Goal: Check status: Check status

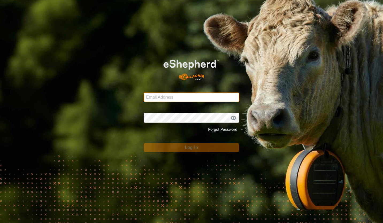
type input "[PERSON_NAME][EMAIL_ADDRESS][DOMAIN_NAME]"
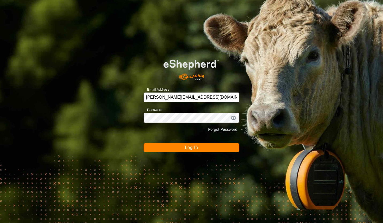
click at [175, 146] on button "Log In" at bounding box center [191, 147] width 96 height 9
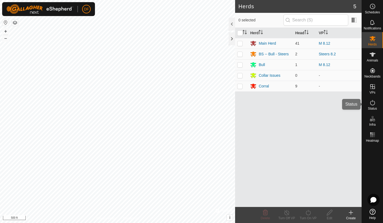
click at [376, 102] on es-activation-svg-icon at bounding box center [372, 102] width 10 height 9
click at [374, 102] on icon at bounding box center [372, 102] width 5 height 5
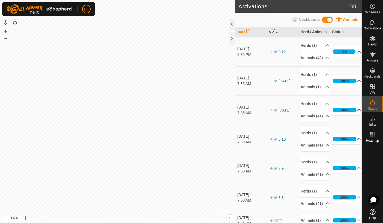
click at [356, 53] on icon at bounding box center [358, 51] width 4 height 4
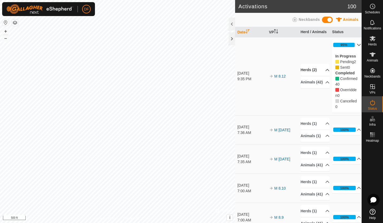
click at [325, 68] on icon at bounding box center [327, 70] width 4 height 4
click at [282, 96] on td "M 8.12" at bounding box center [283, 76] width 32 height 78
click at [351, 44] on p-accordion-header "95%" at bounding box center [346, 45] width 29 height 11
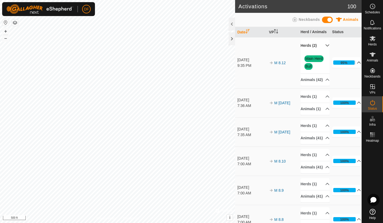
click at [325, 46] on icon at bounding box center [327, 45] width 4 height 2
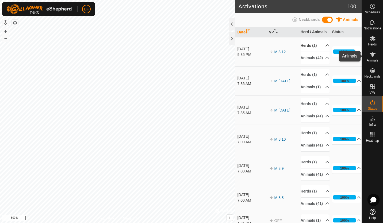
click at [370, 57] on icon at bounding box center [372, 54] width 6 height 6
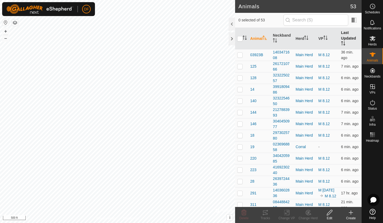
click at [340, 35] on th "Last Updated" at bounding box center [350, 39] width 23 height 22
